Goal: Navigation & Orientation: Find specific page/section

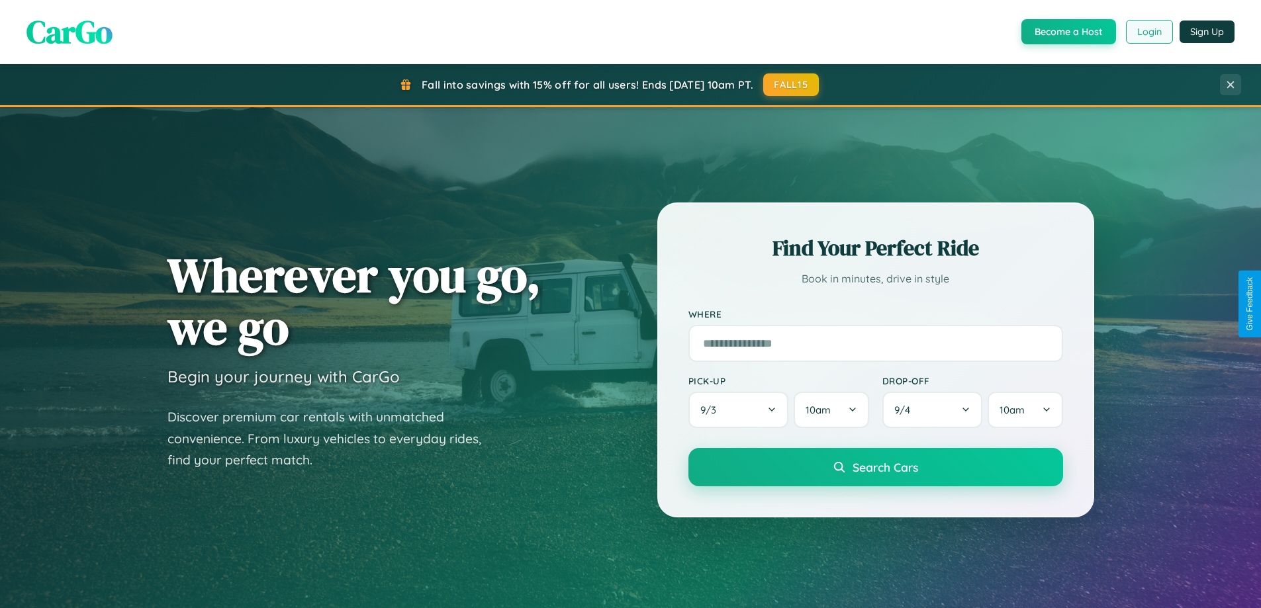
click at [1148, 32] on button "Login" at bounding box center [1149, 32] width 47 height 24
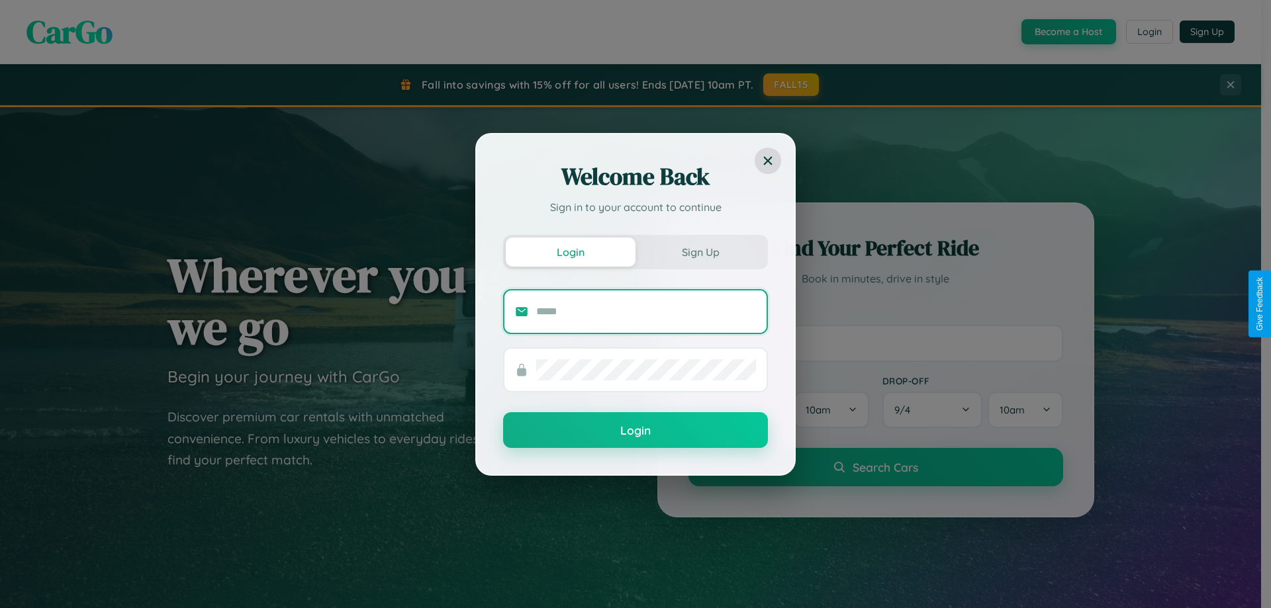
click at [646, 311] on input "text" at bounding box center [646, 311] width 220 height 21
type input "**********"
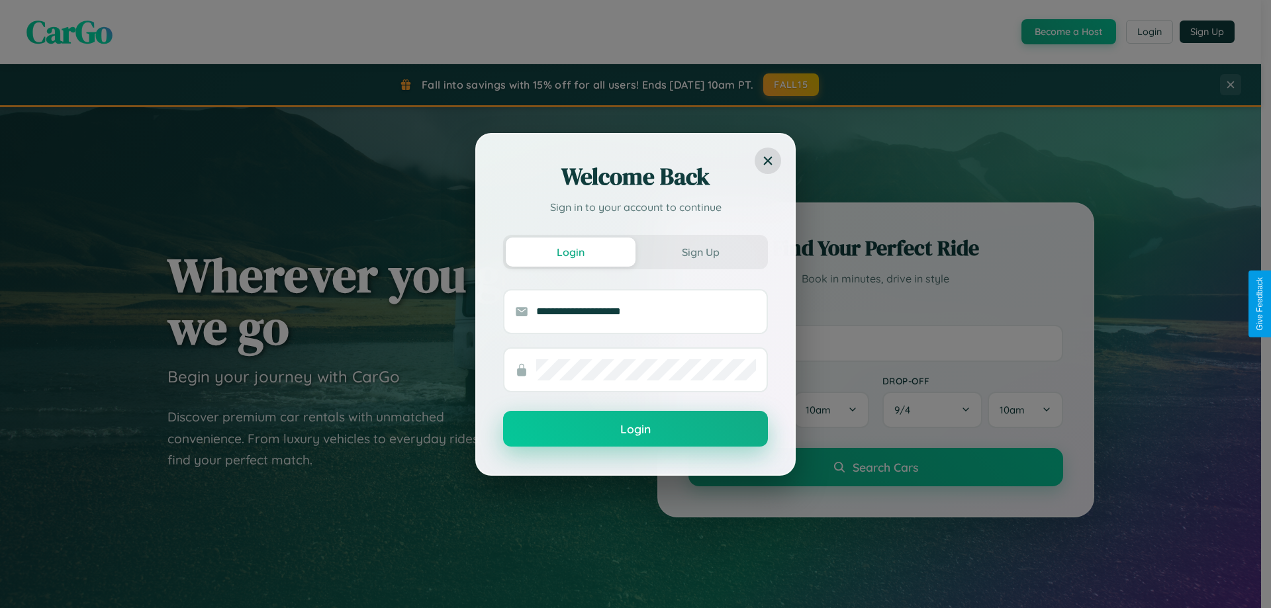
click at [635, 430] on button "Login" at bounding box center [635, 429] width 265 height 36
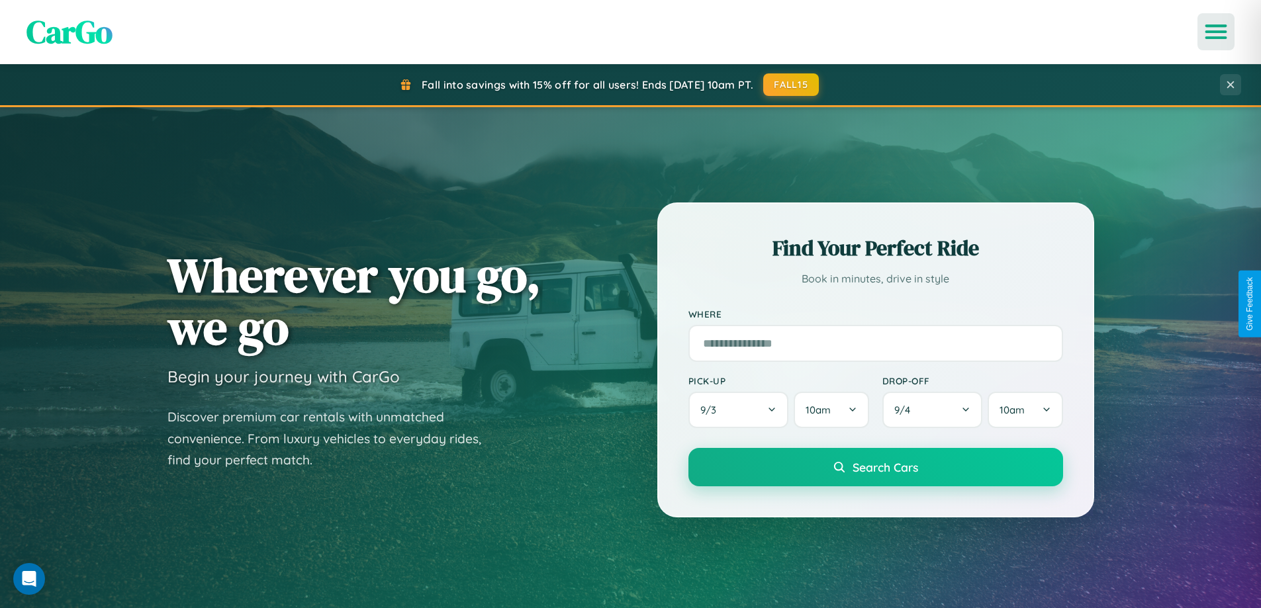
click at [1216, 32] on icon "Open menu" at bounding box center [1216, 32] width 19 height 12
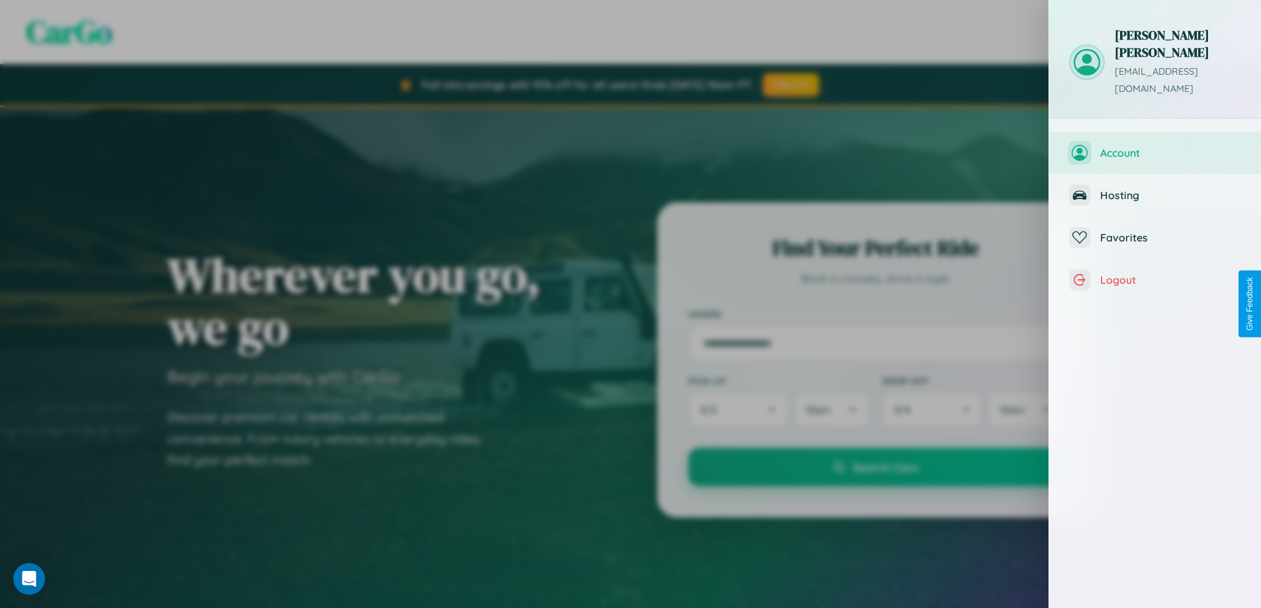
click at [1155, 146] on span "Account" at bounding box center [1170, 152] width 141 height 13
